Goal: Navigation & Orientation: Find specific page/section

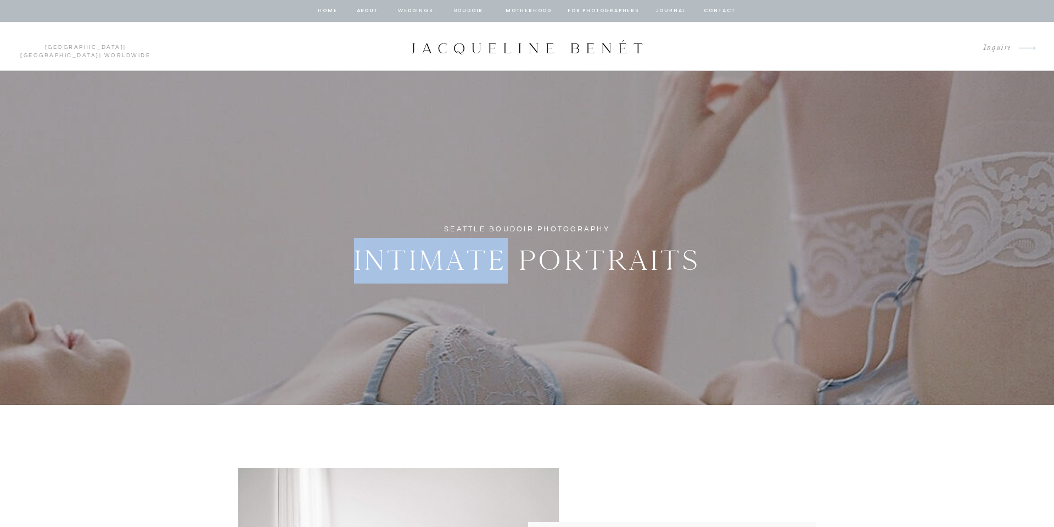
drag, startPoint x: 507, startPoint y: 259, endPoint x: 357, endPoint y: 261, distance: 149.9
click at [357, 261] on h2 "Intimate Portraits" at bounding box center [527, 257] width 351 height 38
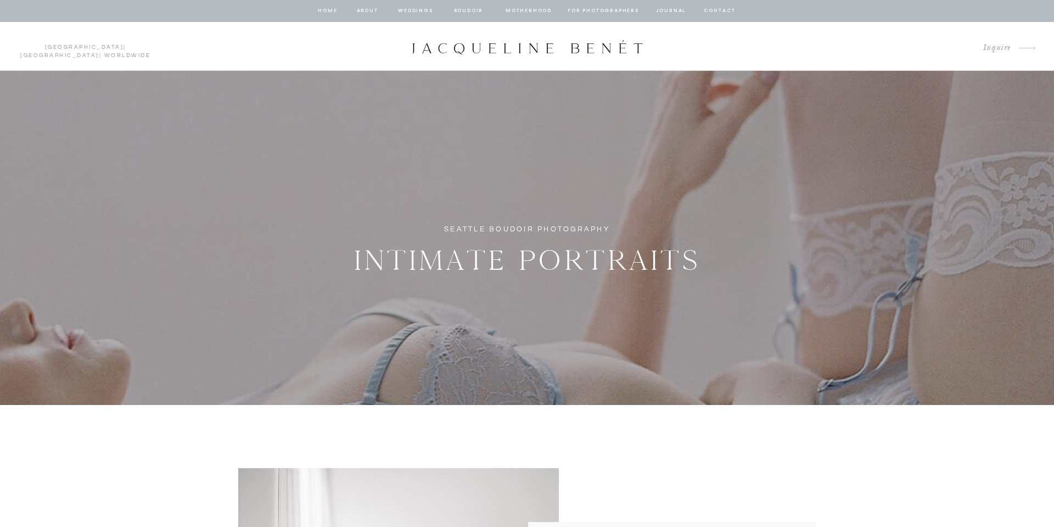
click at [372, 7] on nav "about" at bounding box center [367, 11] width 23 height 10
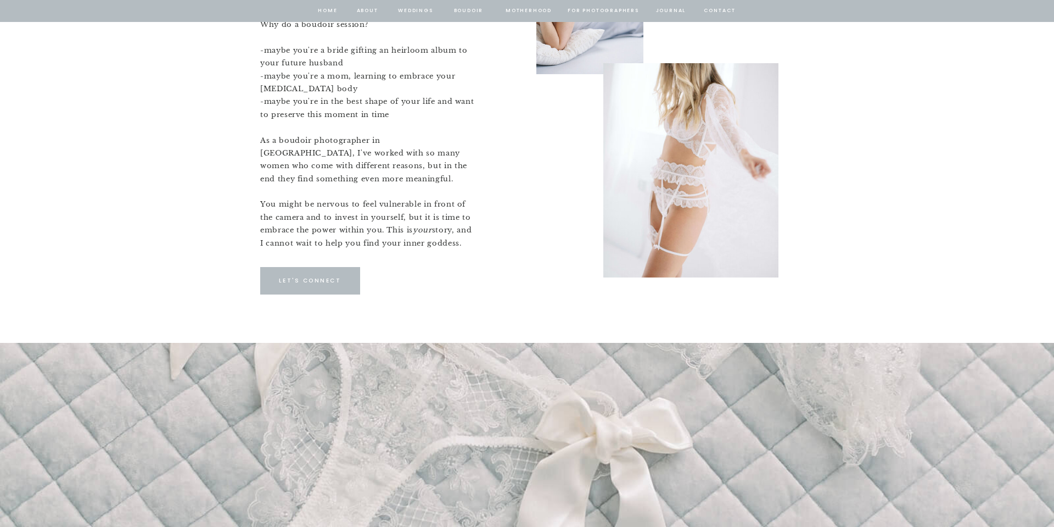
scroll to position [2598, 0]
